Goal: Task Accomplishment & Management: Manage account settings

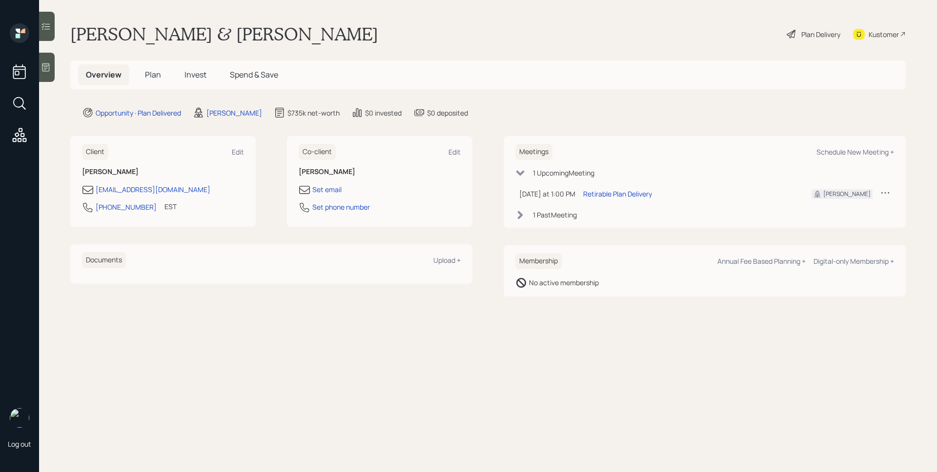
click at [152, 72] on span "Plan" at bounding box center [153, 74] width 16 height 11
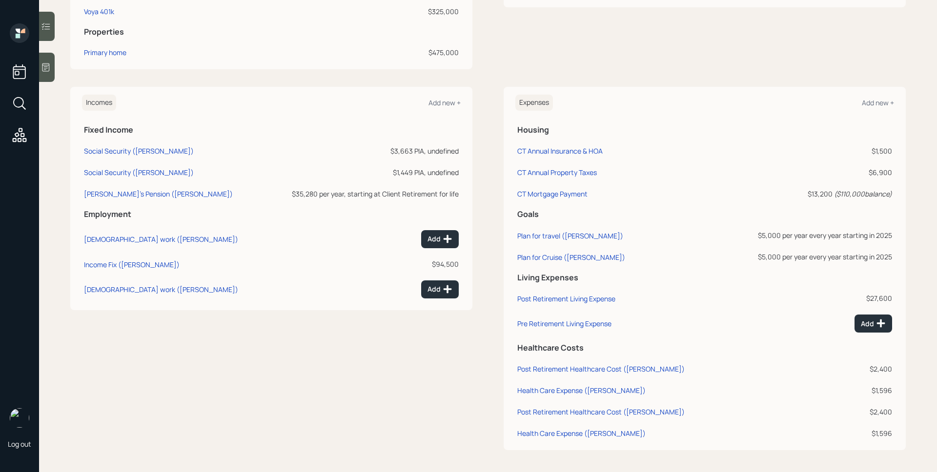
scroll to position [325, 0]
click at [572, 298] on div "Post Retirement Living Expense" at bounding box center [566, 297] width 98 height 9
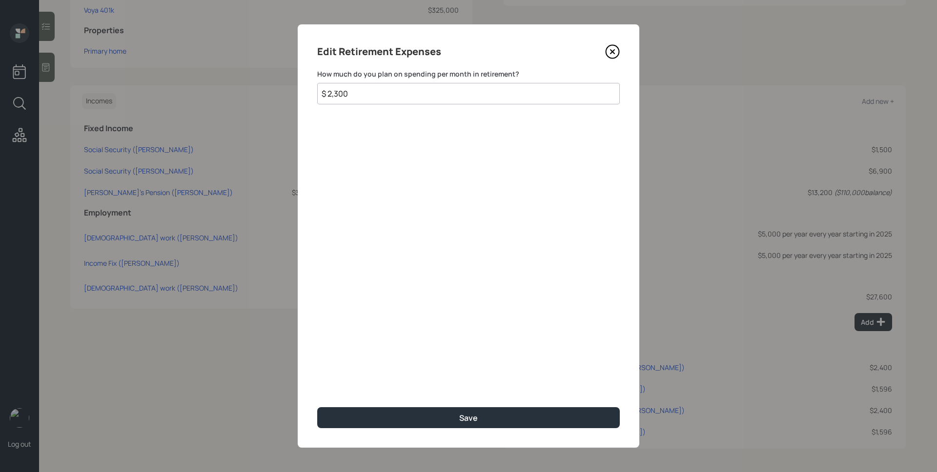
click at [614, 53] on icon at bounding box center [612, 51] width 15 height 15
